Goal: Task Accomplishment & Management: Manage account settings

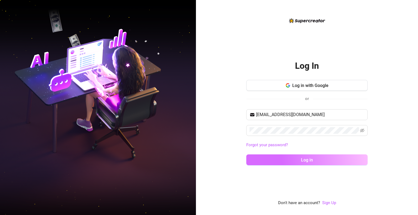
click at [305, 162] on span "Log in" at bounding box center [307, 159] width 12 height 5
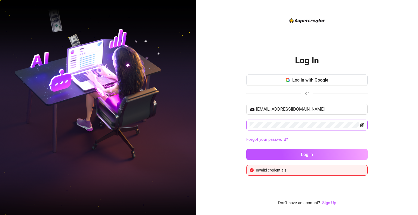
click at [363, 124] on icon "eye-invisible" at bounding box center [362, 125] width 4 height 4
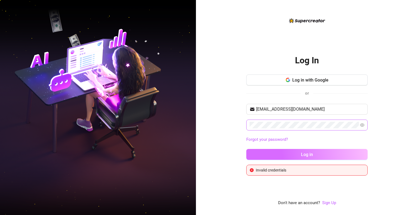
click at [300, 151] on button "Log in" at bounding box center [306, 154] width 121 height 11
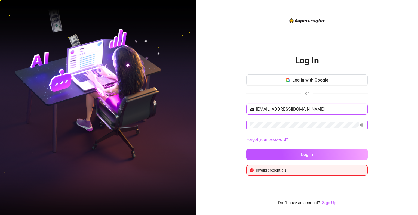
click at [290, 109] on input "[EMAIL_ADDRESS][DOMAIN_NAME]" at bounding box center [310, 109] width 108 height 7
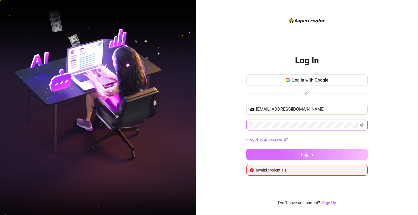
click at [290, 156] on button "Log in" at bounding box center [306, 154] width 121 height 11
click at [286, 153] on button "Log in" at bounding box center [306, 154] width 121 height 11
click at [269, 151] on button "Log in" at bounding box center [306, 154] width 121 height 11
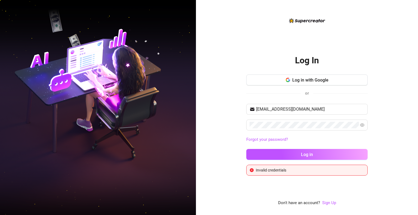
click at [396, 117] on div "Log In Log in with Google or [EMAIL_ADDRESS][DOMAIN_NAME] Forgot your password?…" at bounding box center [307, 107] width 222 height 215
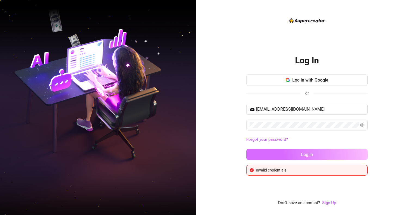
click at [337, 153] on button "Log in" at bounding box center [306, 154] width 121 height 11
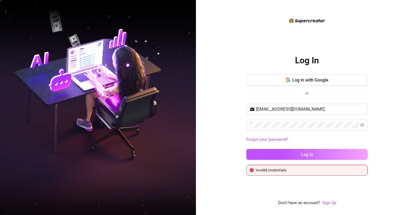
click at [392, 62] on div "Log In Log in with Google or [EMAIL_ADDRESS][DOMAIN_NAME] Forgot your password?…" at bounding box center [307, 107] width 222 height 215
click at [291, 111] on input "[EMAIL_ADDRESS][DOMAIN_NAME]" at bounding box center [310, 109] width 108 height 7
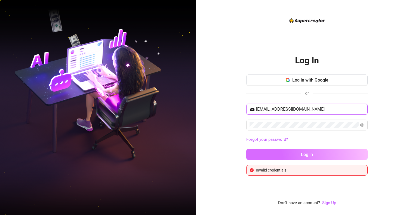
type input "annalynsalazar2@gmail.com"
click at [311, 156] on span "Log in" at bounding box center [307, 154] width 12 height 5
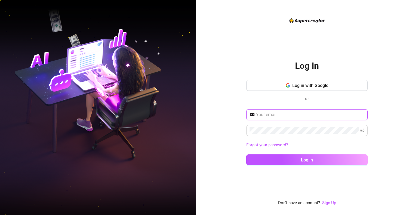
type input "[EMAIL_ADDRESS][DOMAIN_NAME]"
click at [326, 112] on input "[EMAIL_ADDRESS][DOMAIN_NAME]" at bounding box center [310, 114] width 108 height 7
click at [388, 122] on div "Log In Log in with Google or [EMAIL_ADDRESS][DOMAIN_NAME] Forgot your password?…" at bounding box center [307, 107] width 222 height 215
click at [324, 116] on input "[EMAIL_ADDRESS][DOMAIN_NAME]" at bounding box center [310, 114] width 108 height 7
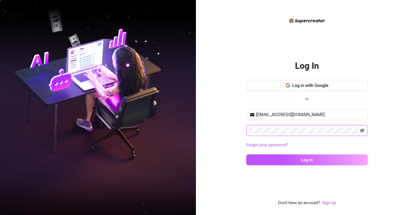
click at [362, 131] on icon "eye-invisible" at bounding box center [362, 130] width 1 height 1
click at [244, 133] on div "Log In Log in with Google or [EMAIL_ADDRESS][DOMAIN_NAME] Forgot your password?…" at bounding box center [307, 107] width 222 height 215
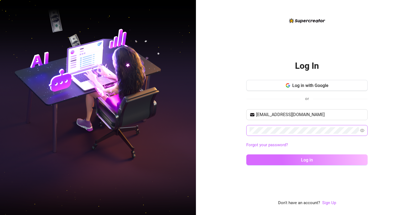
click at [311, 162] on button "Log in" at bounding box center [306, 159] width 121 height 11
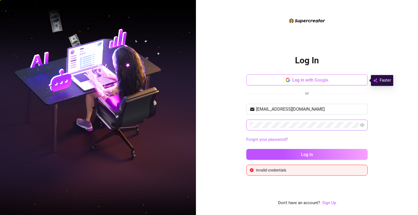
click at [296, 79] on span "Log in with Google" at bounding box center [310, 80] width 36 height 5
click at [215, 77] on div "Log In Log in with Google or [EMAIL_ADDRESS][DOMAIN_NAME] Forgot your password?…" at bounding box center [307, 107] width 222 height 215
click at [246, 149] on button "Log in" at bounding box center [306, 154] width 121 height 11
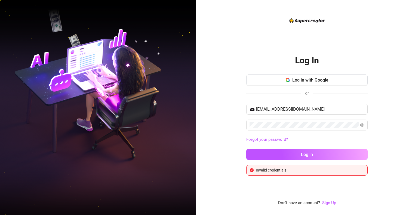
click at [198, 101] on div "Log In Log in with Google or [EMAIL_ADDRESS][DOMAIN_NAME] Forgot your password?…" at bounding box center [307, 107] width 222 height 215
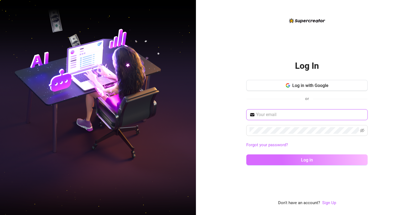
type input "[EMAIL_ADDRESS][DOMAIN_NAME]"
click at [312, 160] on span "Log in" at bounding box center [307, 159] width 12 height 5
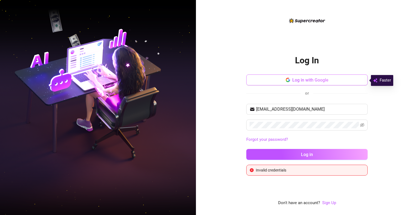
click at [310, 78] on span "Log in with Google" at bounding box center [310, 80] width 36 height 5
